Goal: Task Accomplishment & Management: Manage account settings

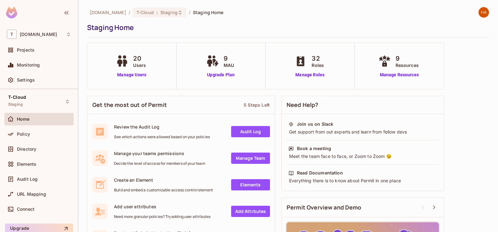
click at [43, 130] on div "Policy" at bounding box center [39, 134] width 64 height 8
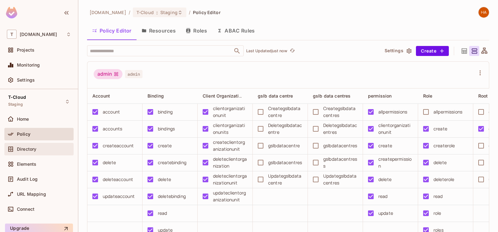
click at [53, 148] on div "Directory" at bounding box center [44, 149] width 54 height 5
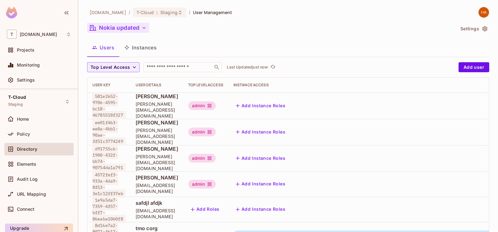
click at [133, 30] on button "Nokia updated" at bounding box center [118, 28] width 62 height 10
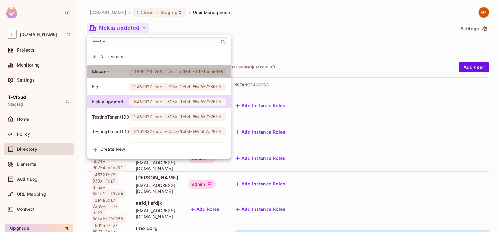
click at [146, 76] on li "Mavenir 1f89b120-2d9d-7abf-a05d-df1c1aeb6d09" at bounding box center [159, 71] width 144 height 13
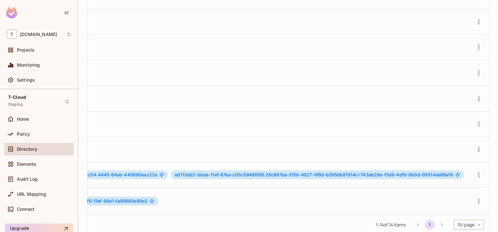
scroll to position [1, 399]
click at [475, 197] on icon "button" at bounding box center [479, 201] width 8 height 8
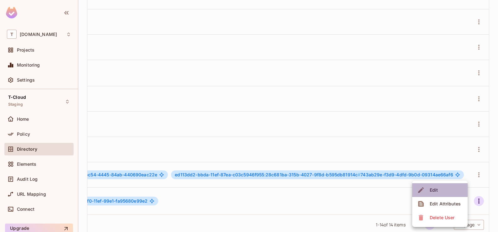
click at [440, 193] on li "Edit" at bounding box center [439, 190] width 55 height 14
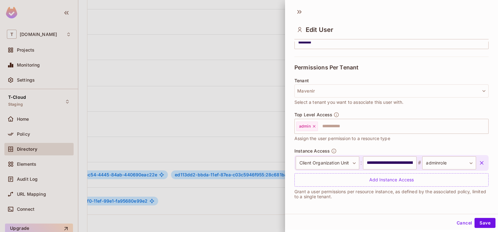
scroll to position [1, 0]
click at [478, 161] on icon "button" at bounding box center [481, 162] width 6 height 6
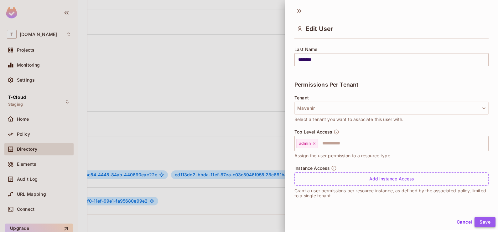
click at [474, 217] on button "Save" at bounding box center [484, 222] width 21 height 10
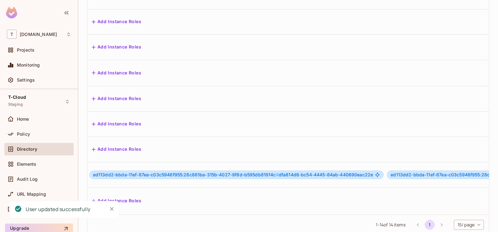
scroll to position [1, 146]
